Goal: Information Seeking & Learning: Check status

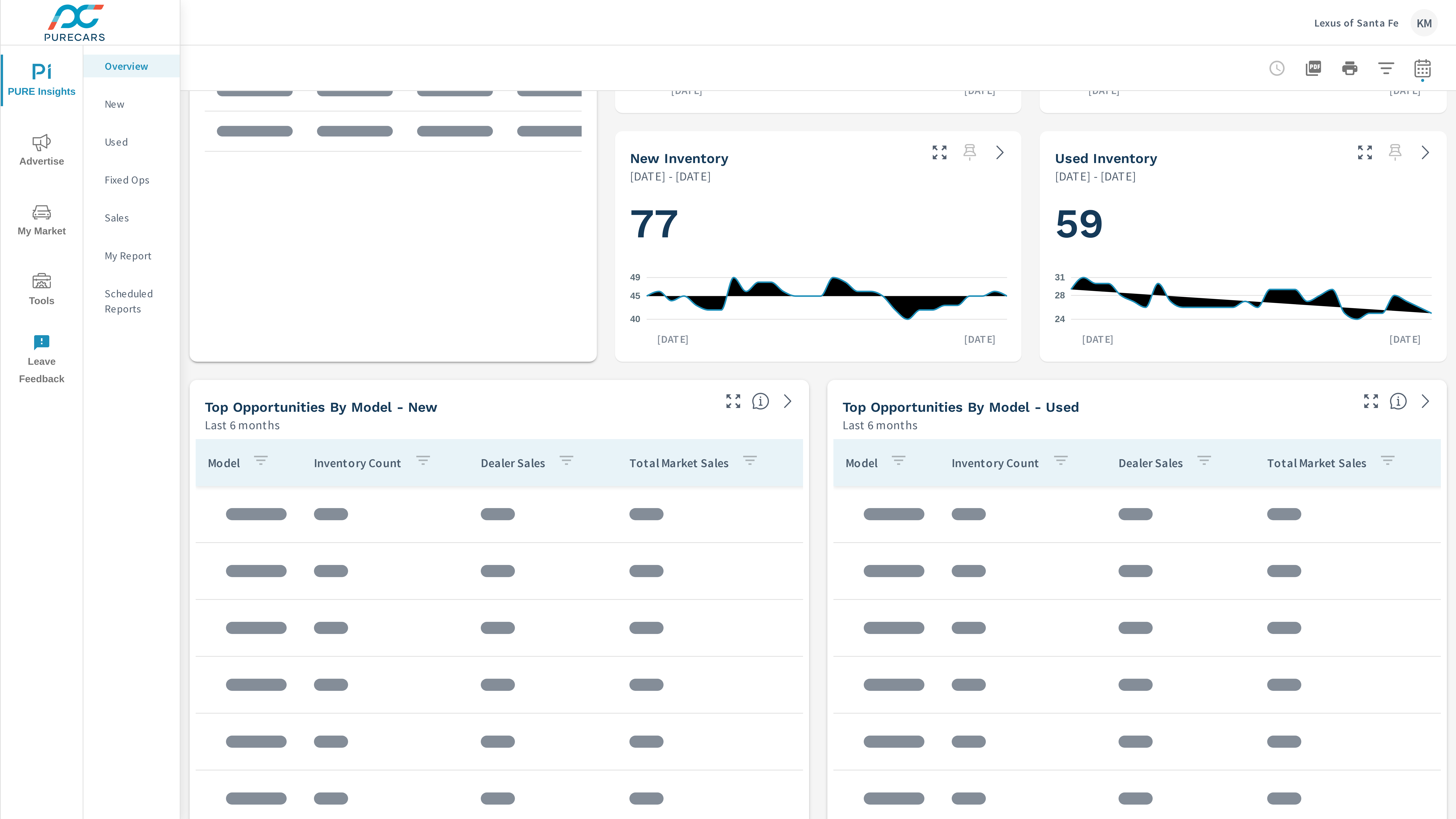
scroll to position [176, 0]
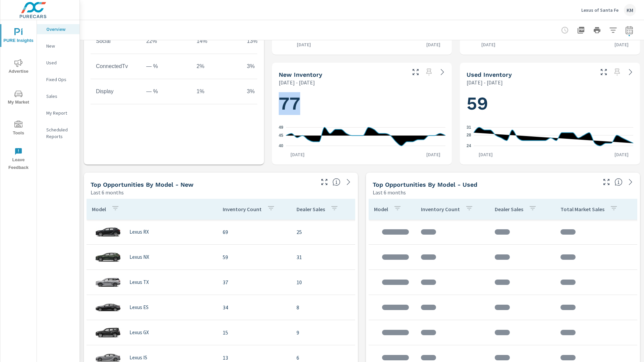
drag, startPoint x: 280, startPoint y: 103, endPoint x: 301, endPoint y: 104, distance: 20.8
click at [301, 104] on h1 "77" at bounding box center [362, 103] width 167 height 23
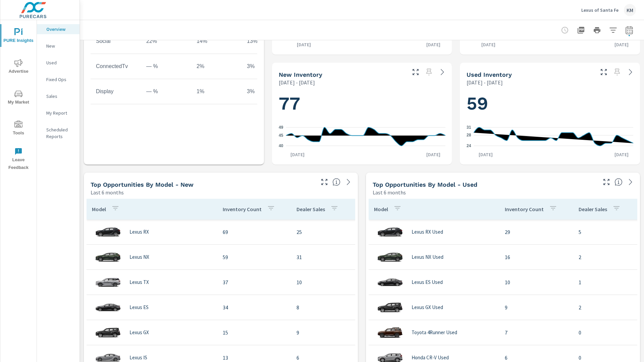
click at [465, 103] on div "59 24 28 [DATE] [DATE] 20th" at bounding box center [550, 125] width 175 height 73
drag, startPoint x: 469, startPoint y: 103, endPoint x: 498, endPoint y: 103, distance: 29.5
click at [498, 103] on h1 "59" at bounding box center [550, 103] width 167 height 23
copy h1 "59"
click at [440, 74] on icon at bounding box center [442, 72] width 8 height 8
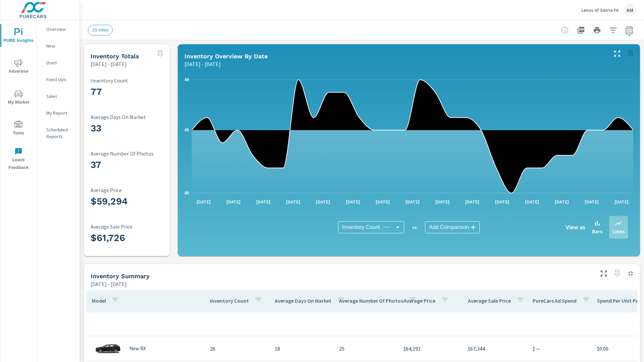
click at [350, 28] on div "20 miles" at bounding box center [315, 30] width 454 height 11
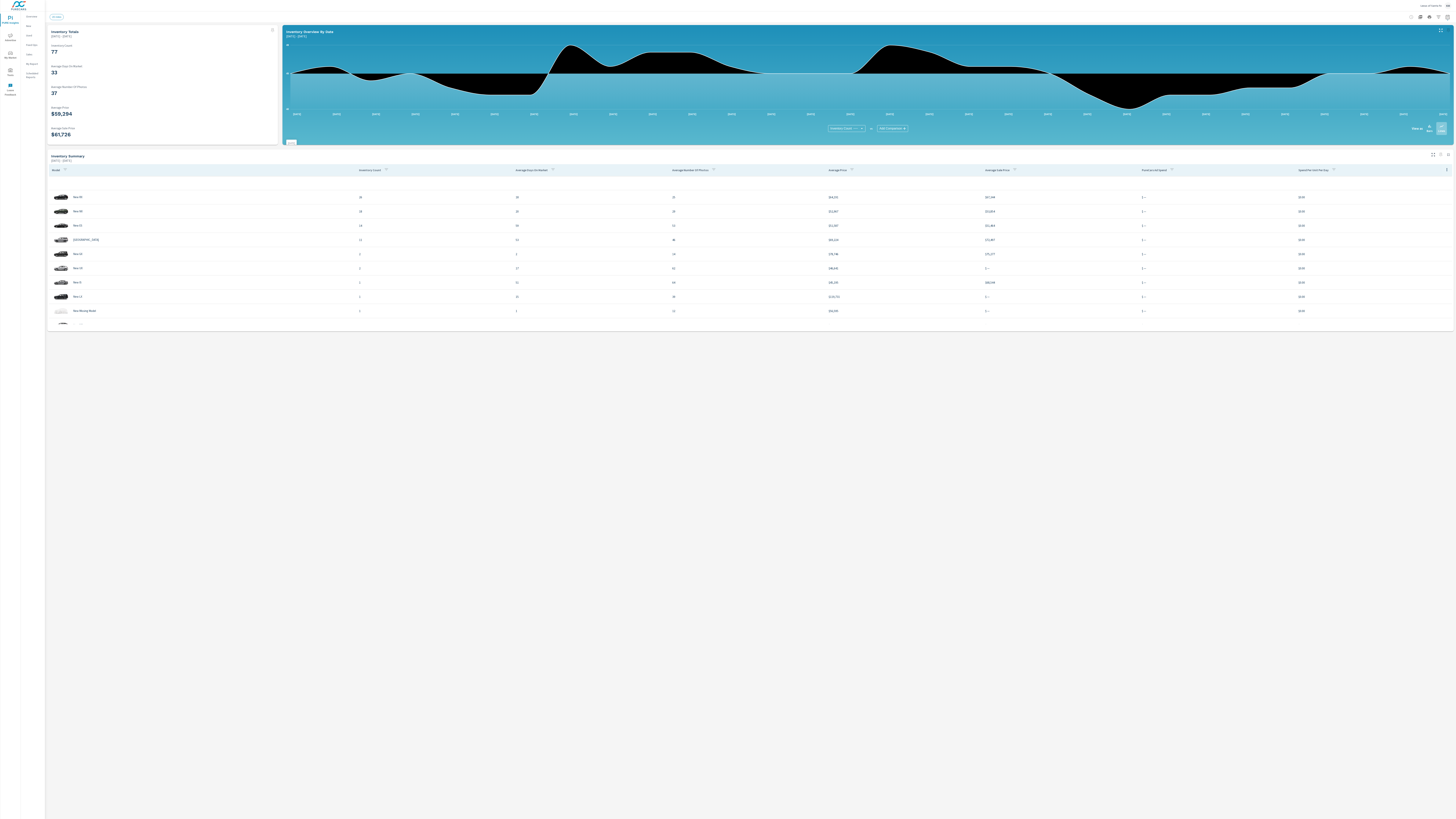
click at [1024, 42] on icon "40 45 49" at bounding box center [868, 77] width 1164 height 70
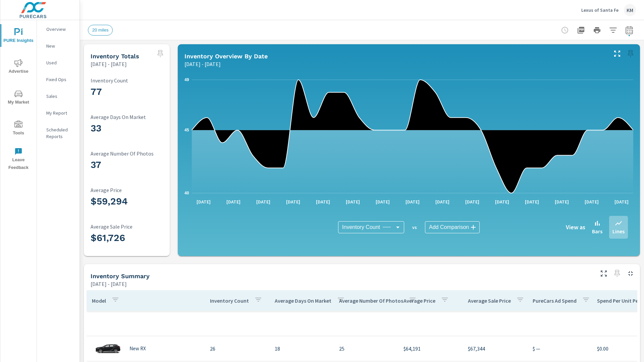
click at [199, 65] on p "[DATE] - [DATE]" at bounding box center [202, 64] width 36 height 8
click at [66, 158] on div "Overview New Used Fixed Ops Sales My Report Scheduled Reports" at bounding box center [58, 191] width 43 height 342
